Goal: Information Seeking & Learning: Learn about a topic

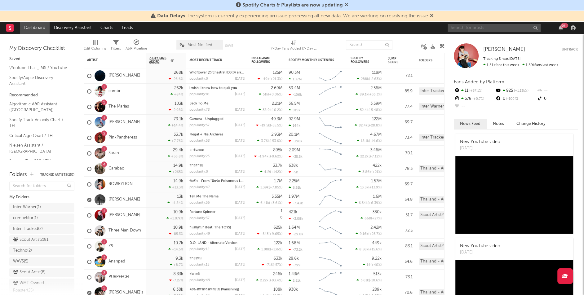
click at [470, 29] on input "text" at bounding box center [494, 28] width 93 height 8
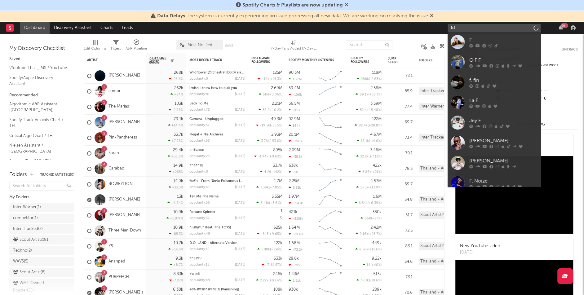
type input "f"
type input "d [PERSON_NAME]"
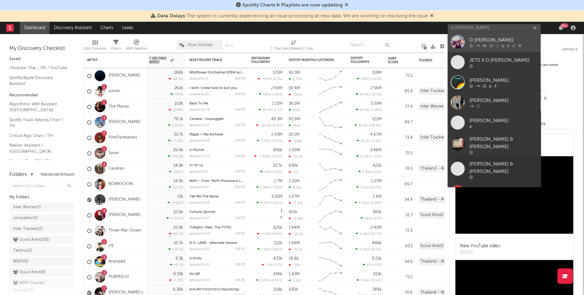
click at [453, 43] on div at bounding box center [458, 42] width 14 height 14
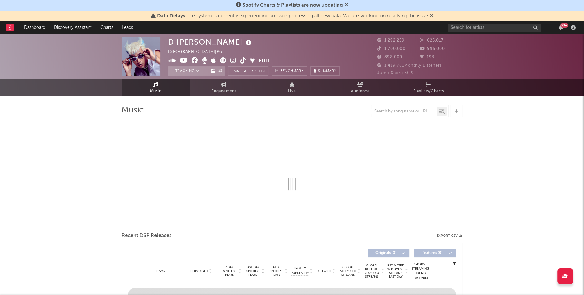
select select "6m"
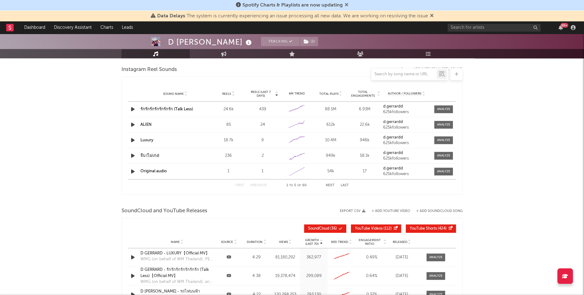
scroll to position [674, 0]
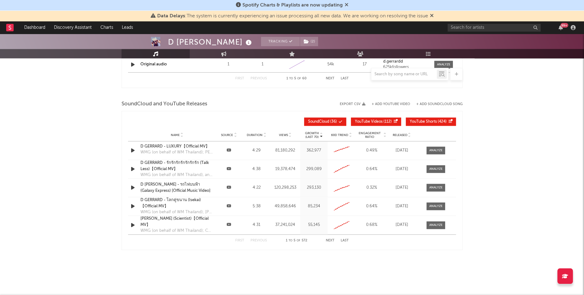
click at [399, 133] on span "Released" at bounding box center [400, 135] width 15 height 4
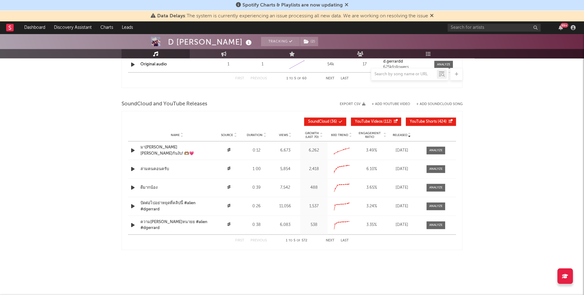
click at [332, 239] on button "Next" at bounding box center [330, 240] width 9 height 3
click at [333, 241] on button "Next" at bounding box center [330, 240] width 9 height 3
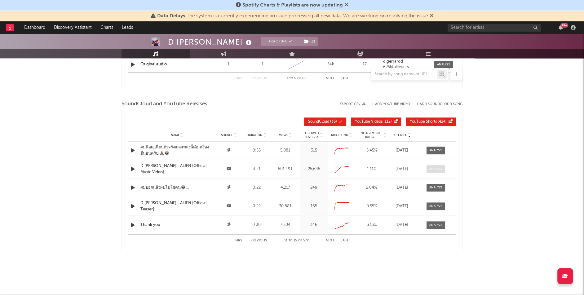
click at [433, 168] on div at bounding box center [436, 169] width 13 height 5
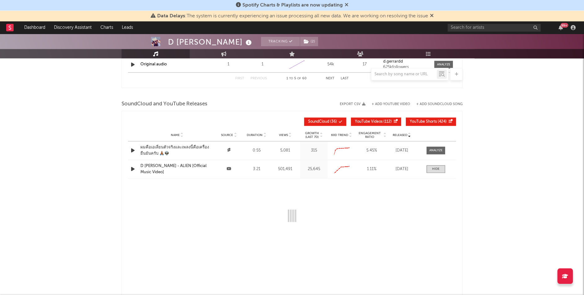
select select "All"
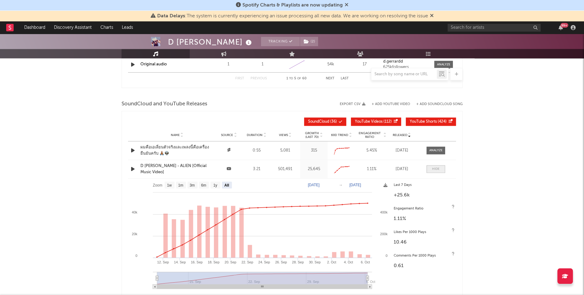
click at [437, 167] on div at bounding box center [435, 169] width 7 height 5
